Goal: Download file/media

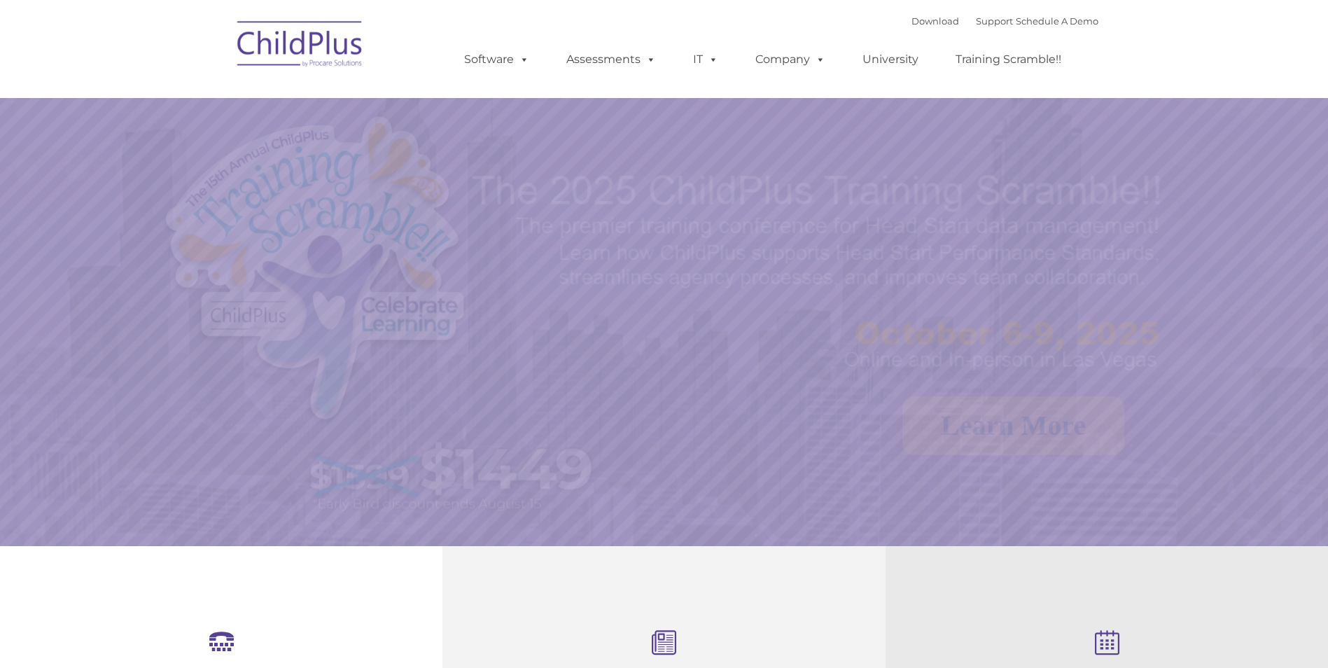
select select "MEDIUM"
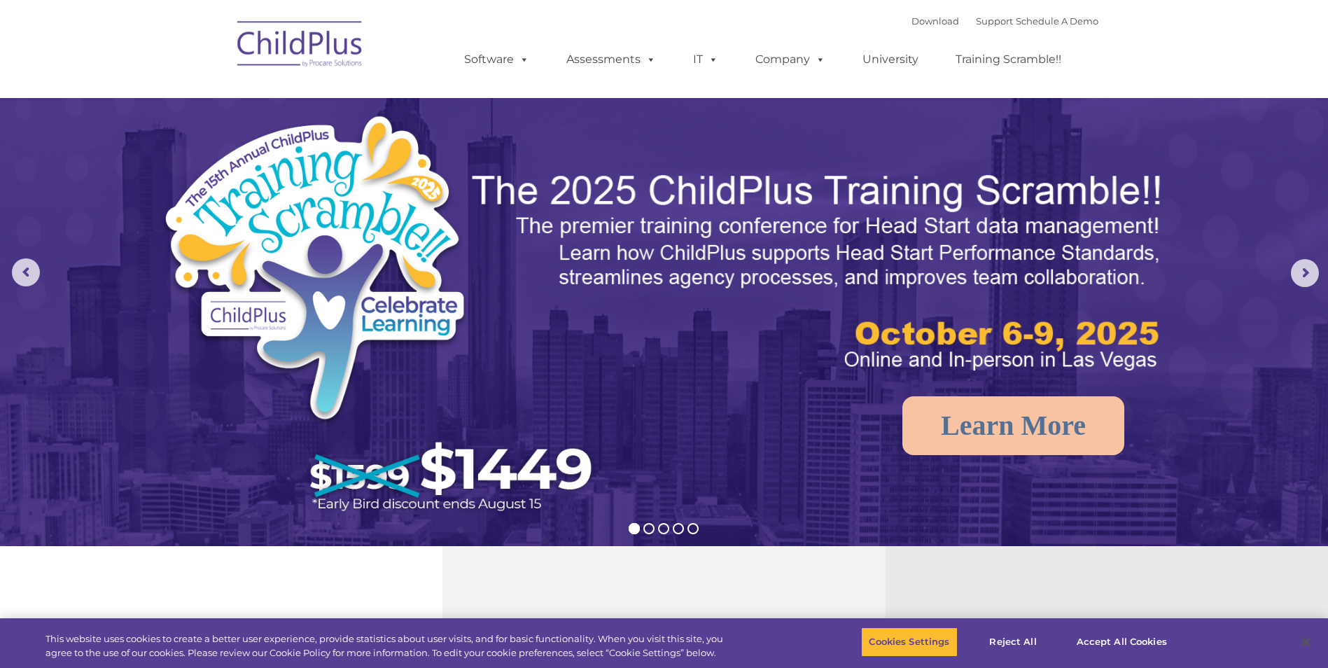
click at [323, 41] on img at bounding box center [300, 46] width 140 height 70
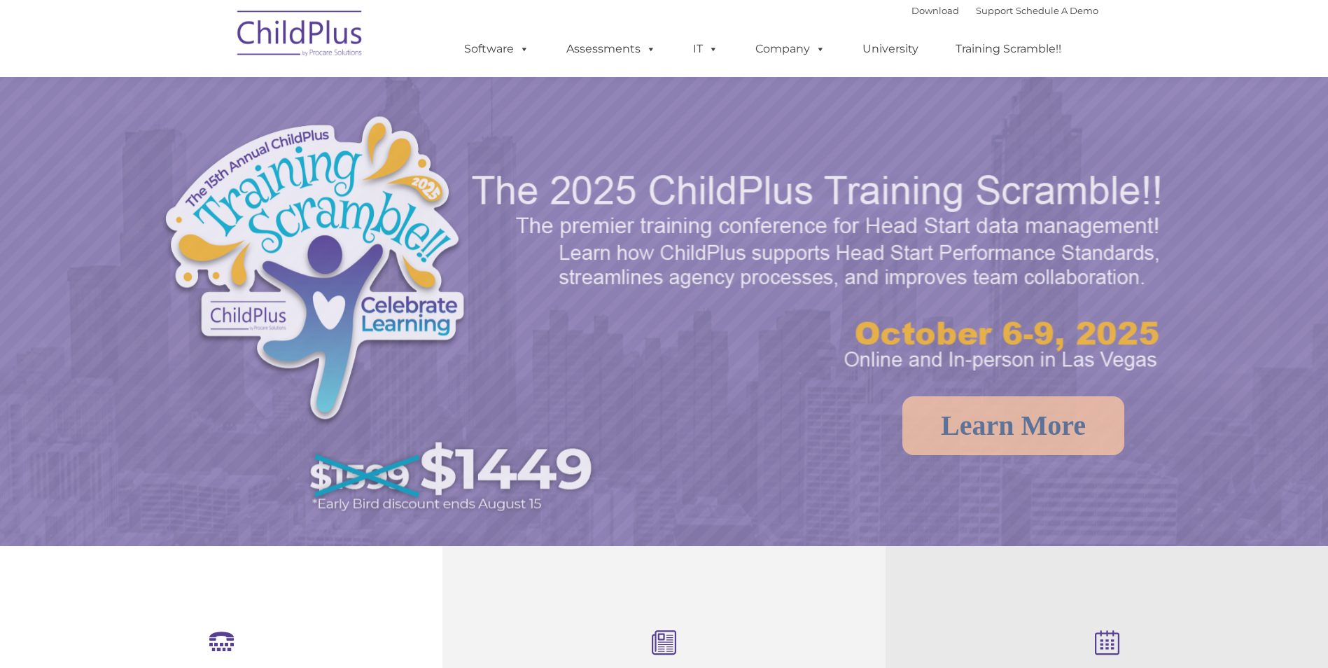
scroll to position [149, 0]
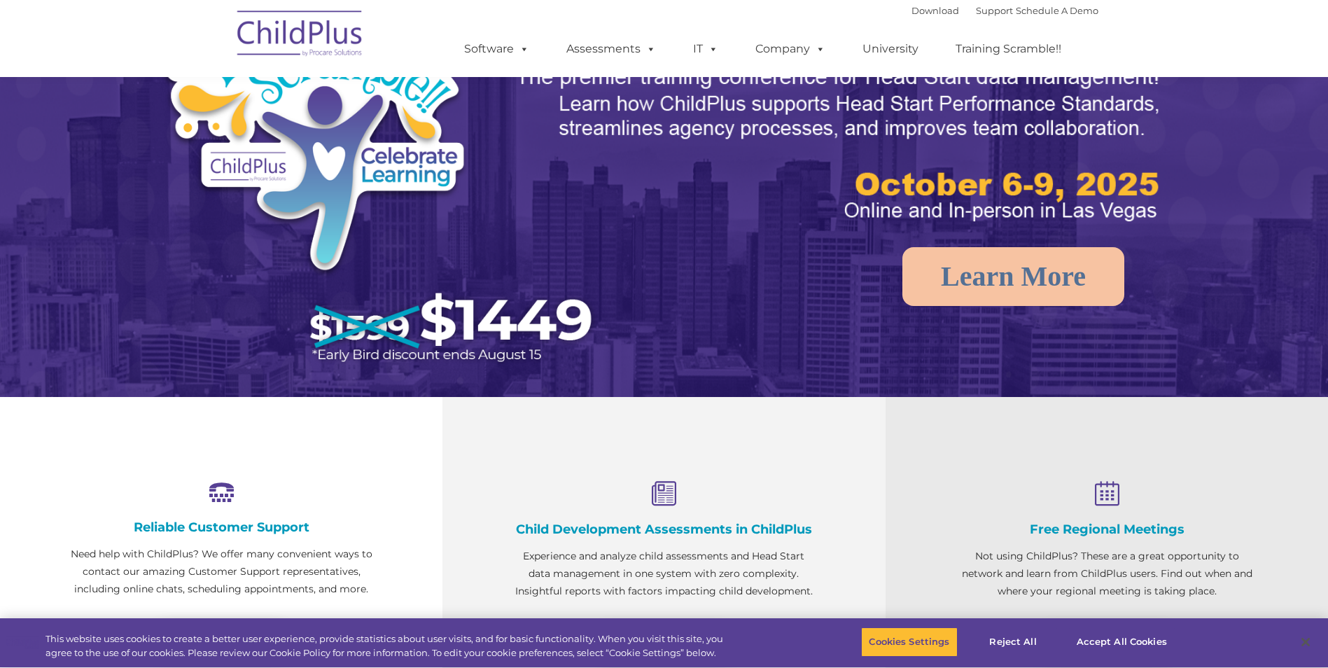
select select "MEDIUM"
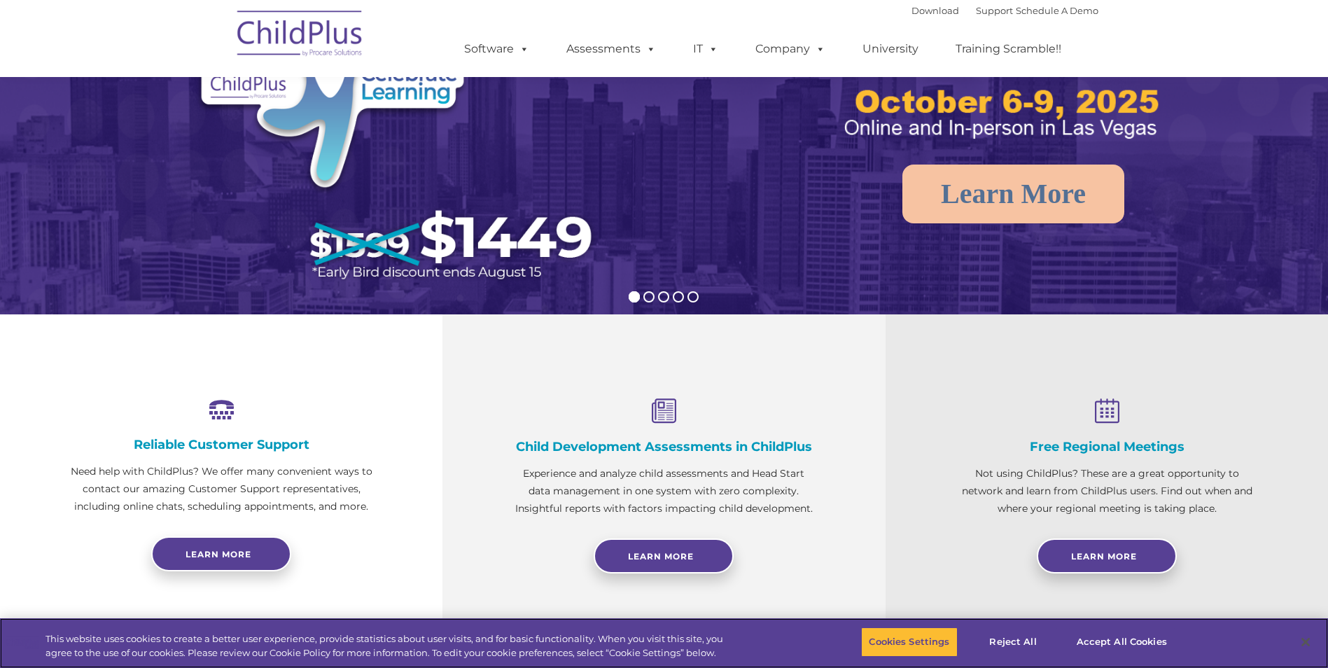
scroll to position [0, 0]
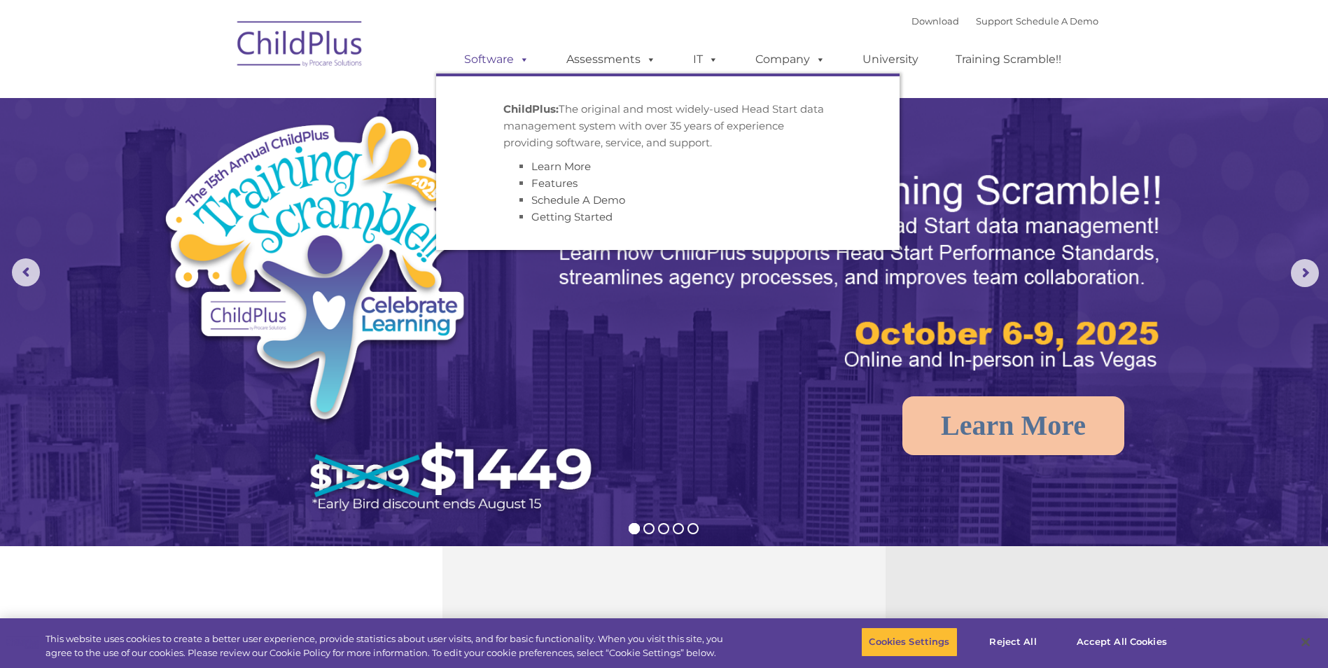
click at [506, 62] on link "Software" at bounding box center [496, 60] width 93 height 28
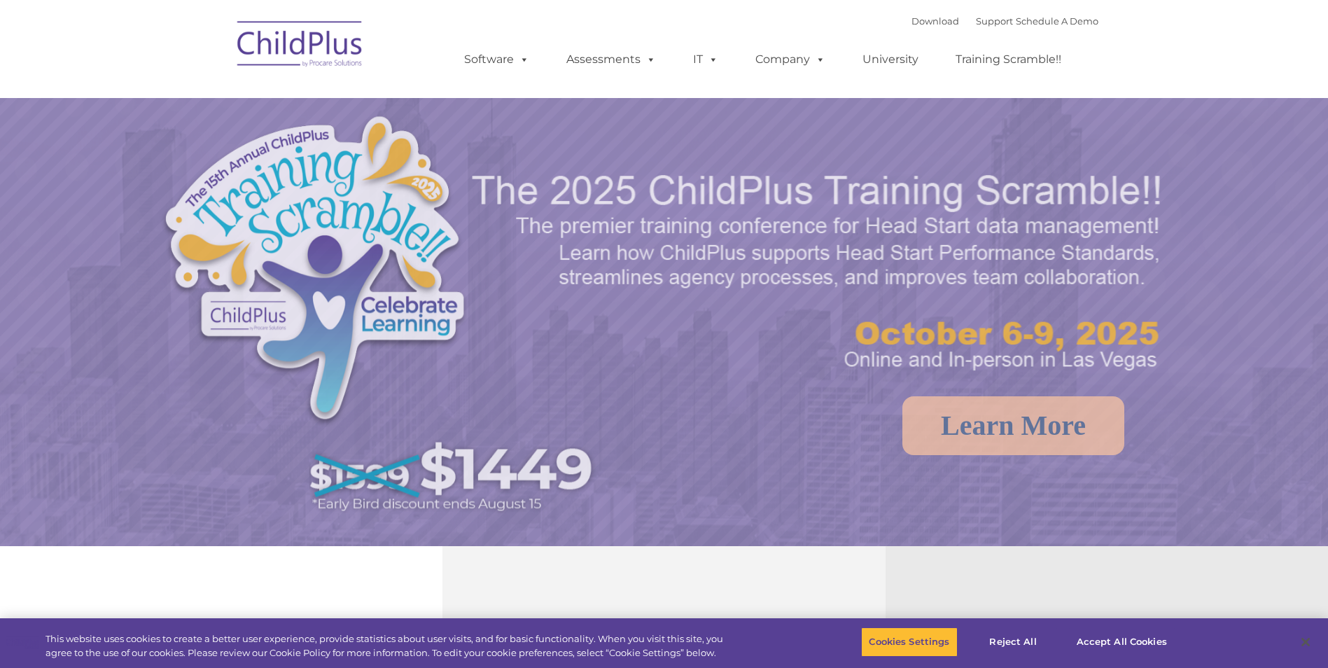
select select "MEDIUM"
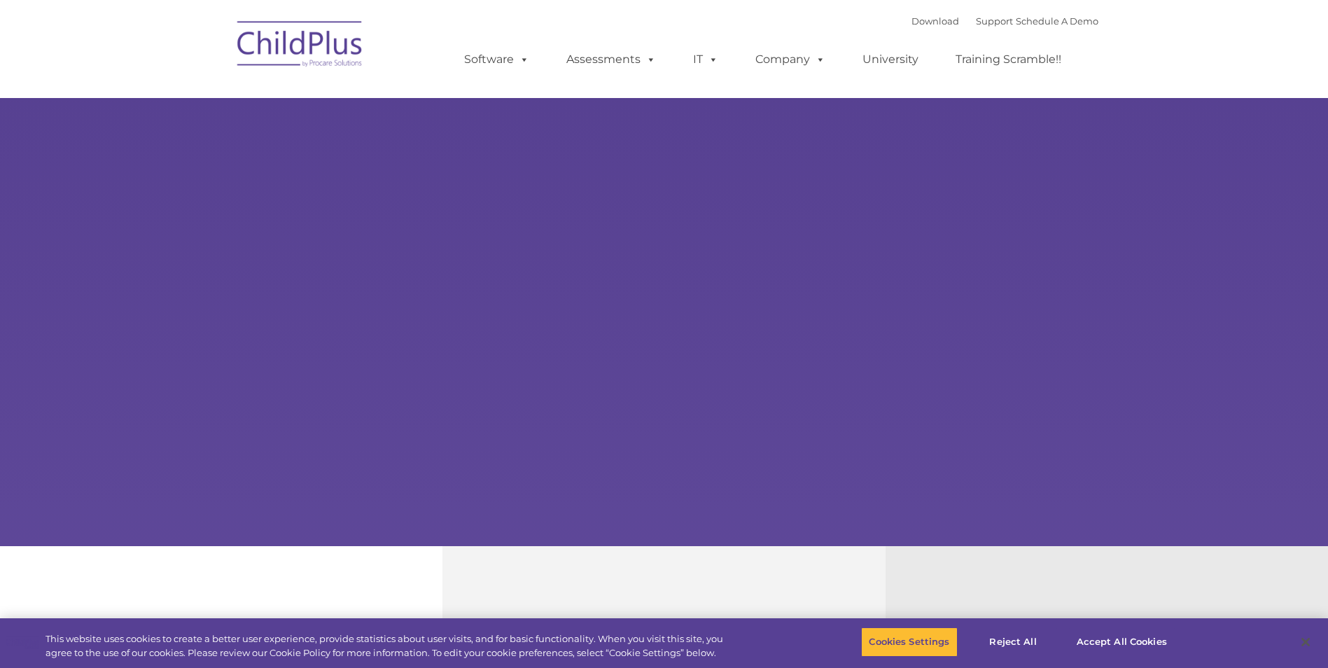
select select "MEDIUM"
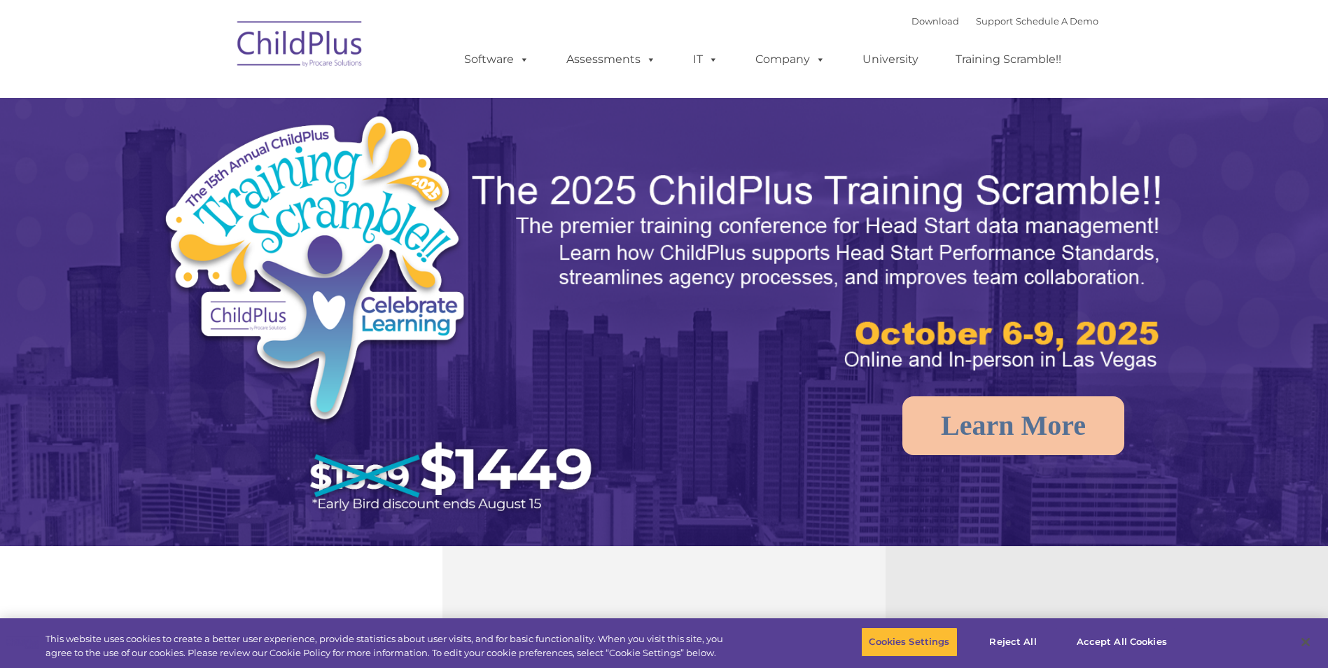
click at [331, 73] on img at bounding box center [300, 46] width 140 height 70
click at [324, 47] on img at bounding box center [300, 46] width 140 height 70
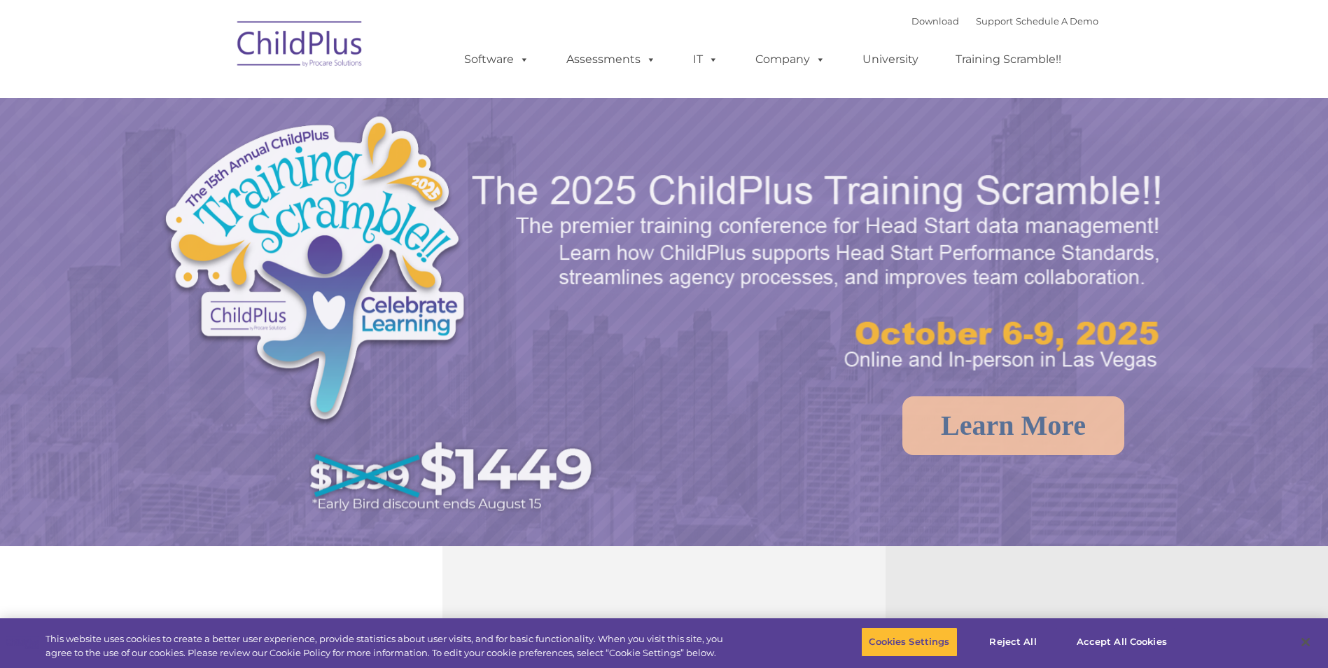
select select "MEDIUM"
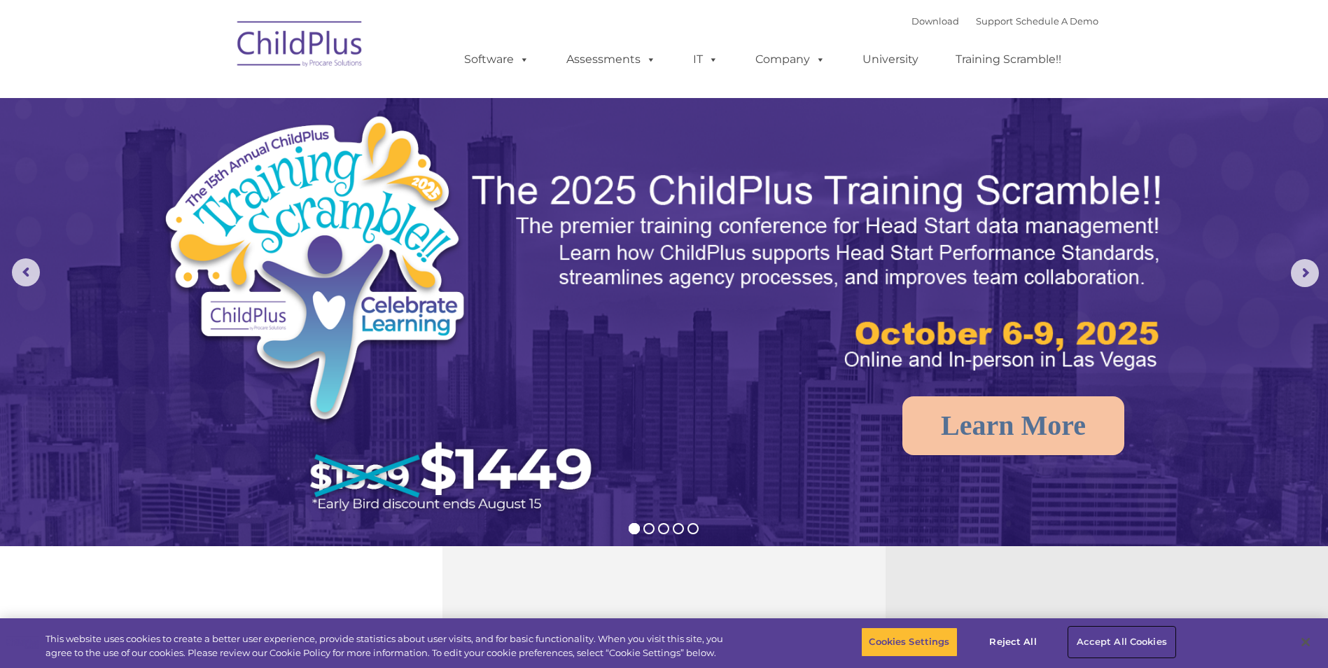
click at [1076, 639] on button "Accept All Cookies" at bounding box center [1122, 641] width 106 height 29
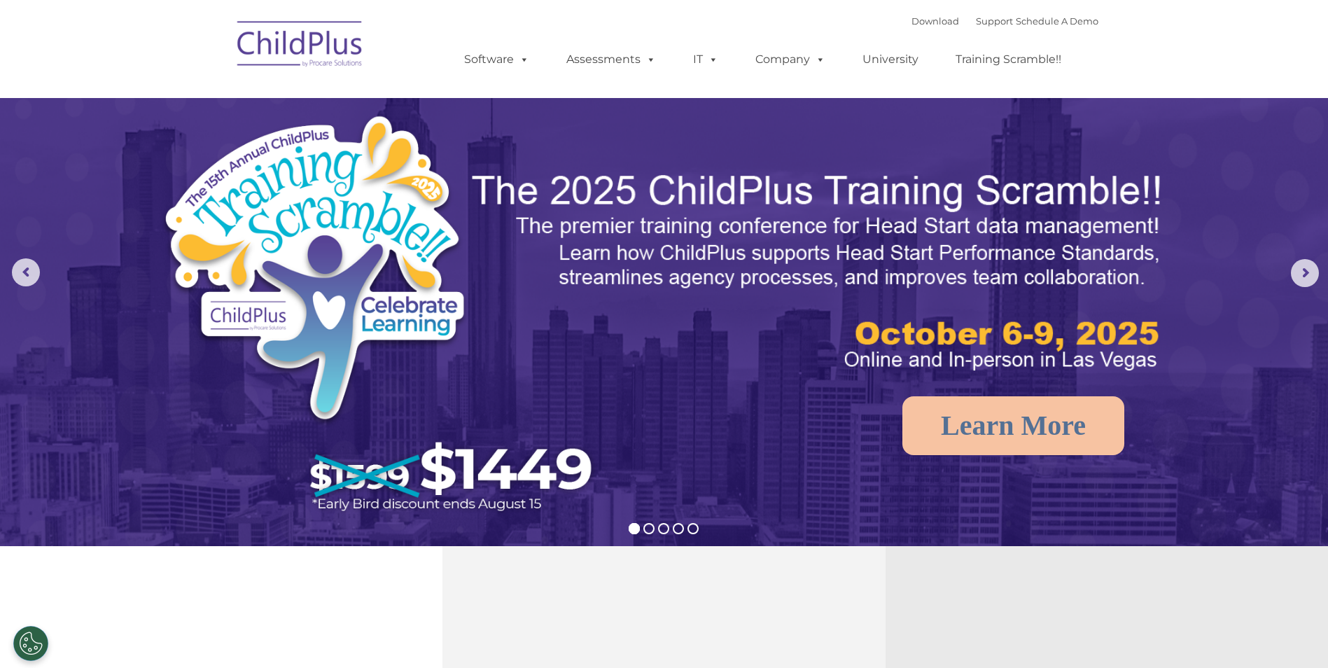
click at [315, 218] on img at bounding box center [383, 319] width 447 height 412
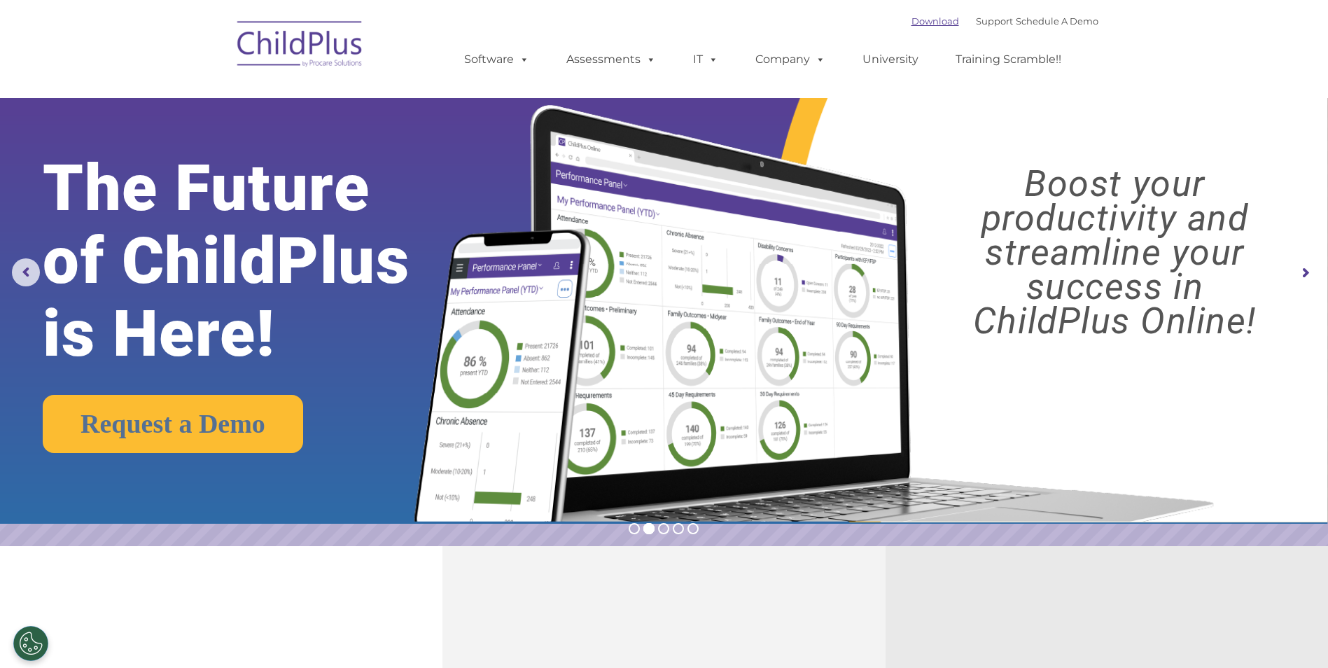
click at [912, 20] on link "Download" at bounding box center [936, 20] width 48 height 11
